Goal: Transaction & Acquisition: Purchase product/service

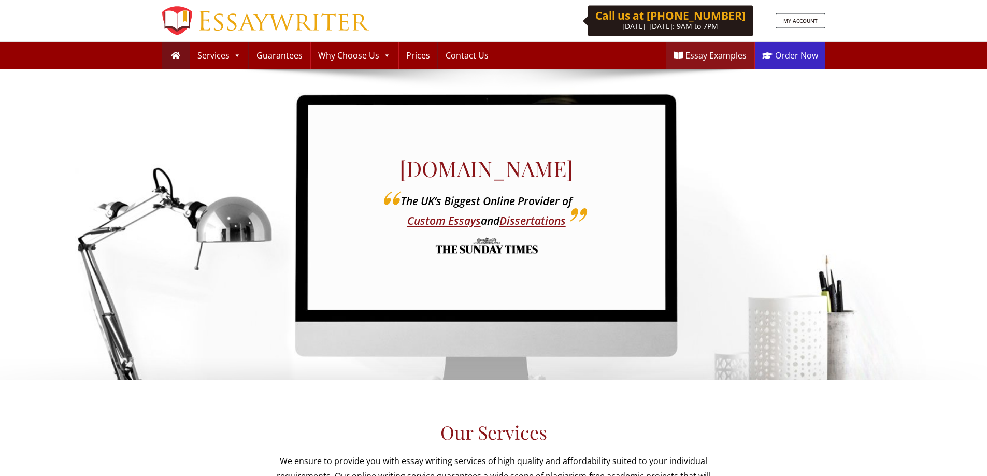
click at [781, 56] on link "Order Now" at bounding box center [790, 55] width 70 height 27
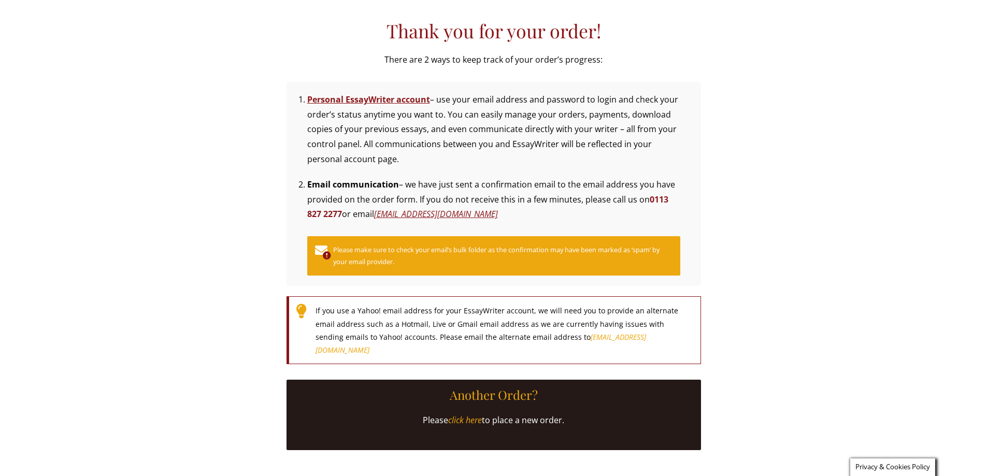
scroll to position [259, 0]
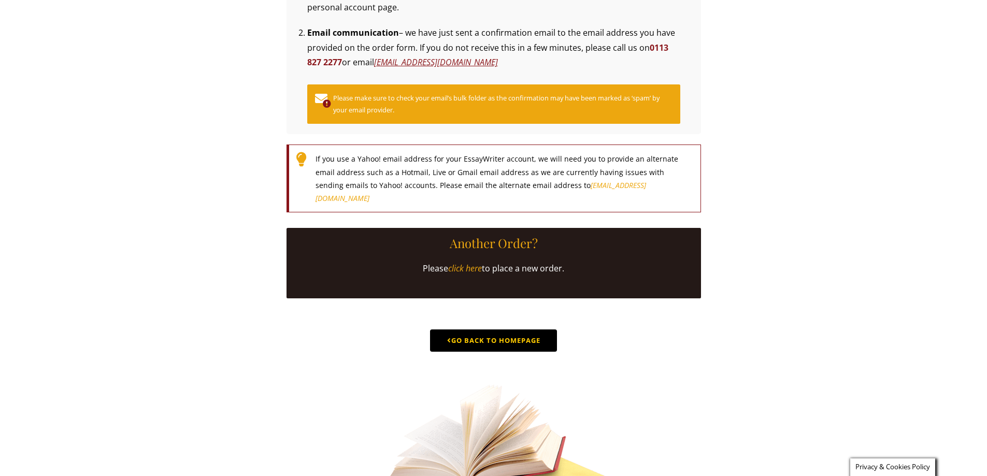
click at [500, 352] on link "Go Back to Homepage" at bounding box center [493, 341] width 127 height 22
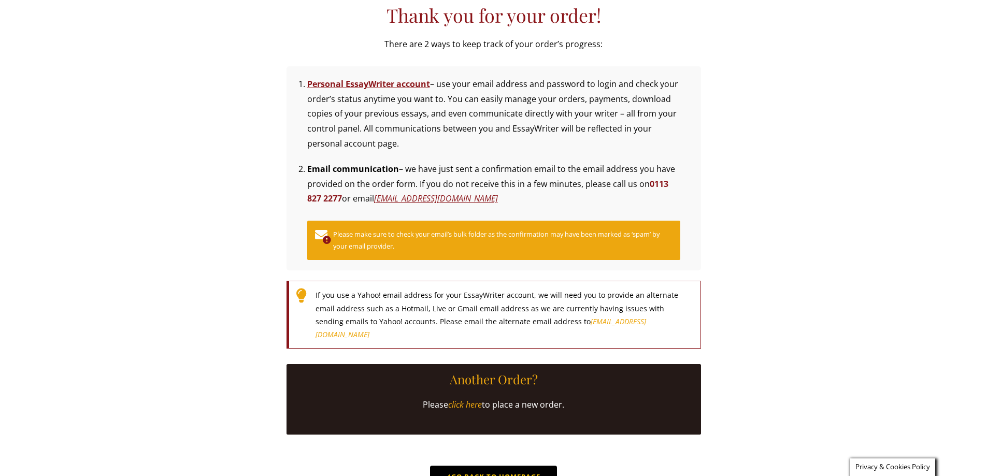
scroll to position [0, 0]
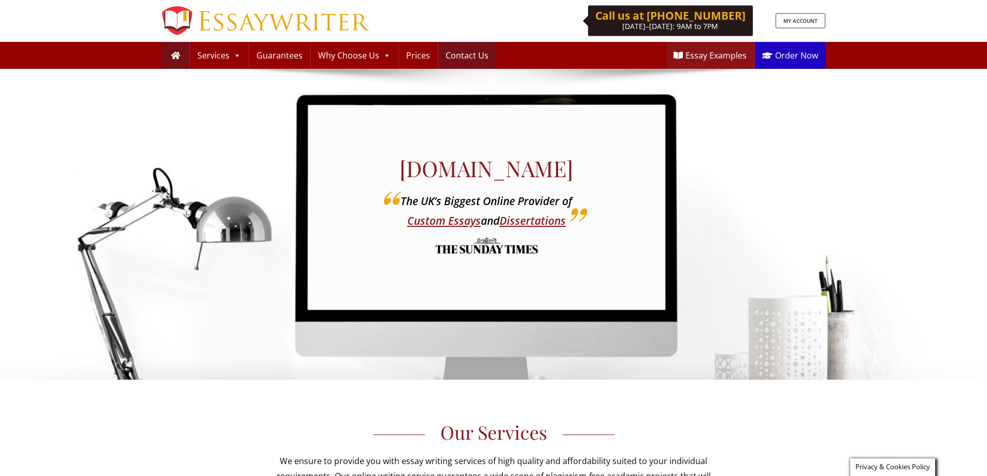
click at [474, 57] on link "Contact Us" at bounding box center [467, 55] width 58 height 27
